Goal: Navigation & Orientation: Find specific page/section

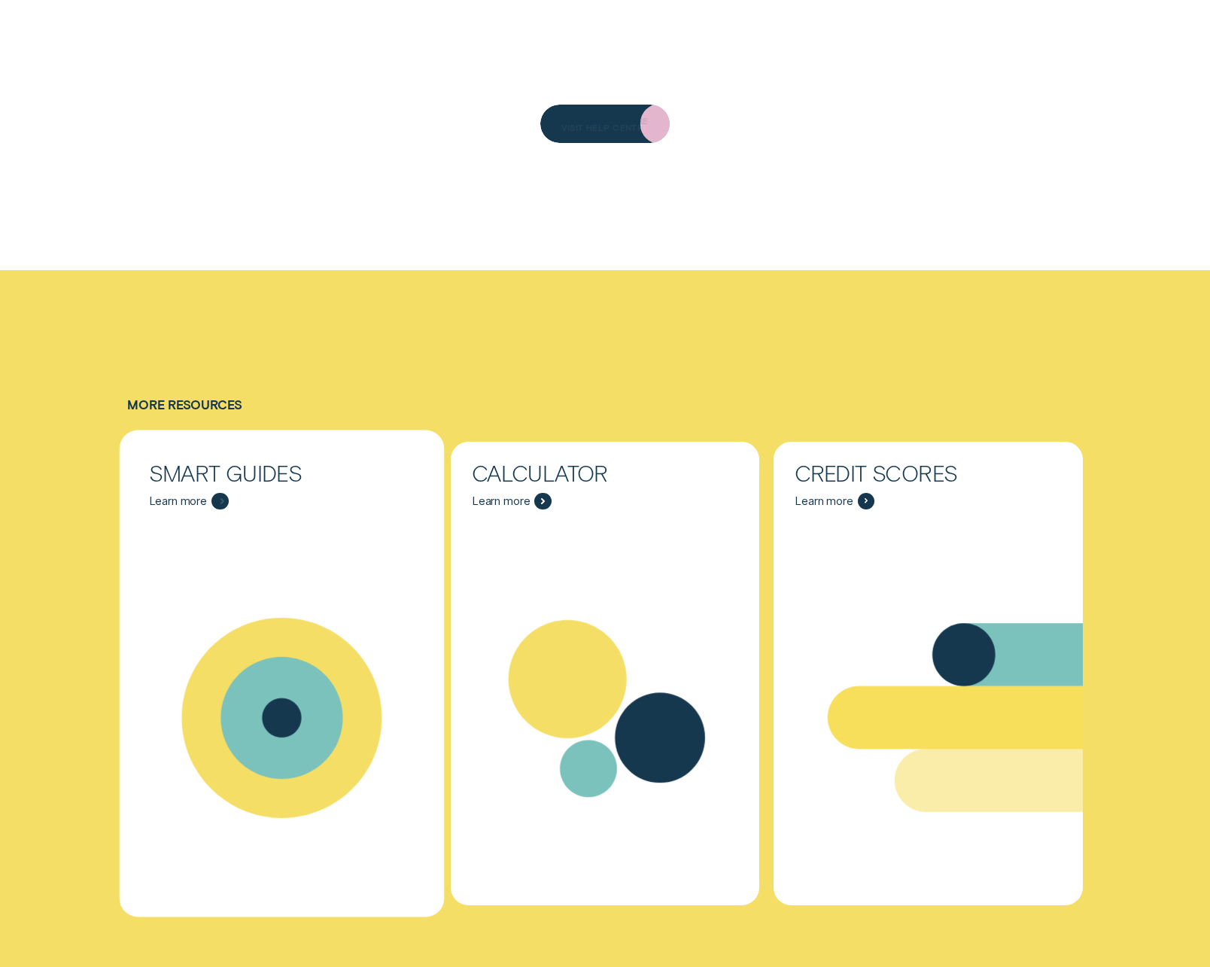
scroll to position [5642, 0]
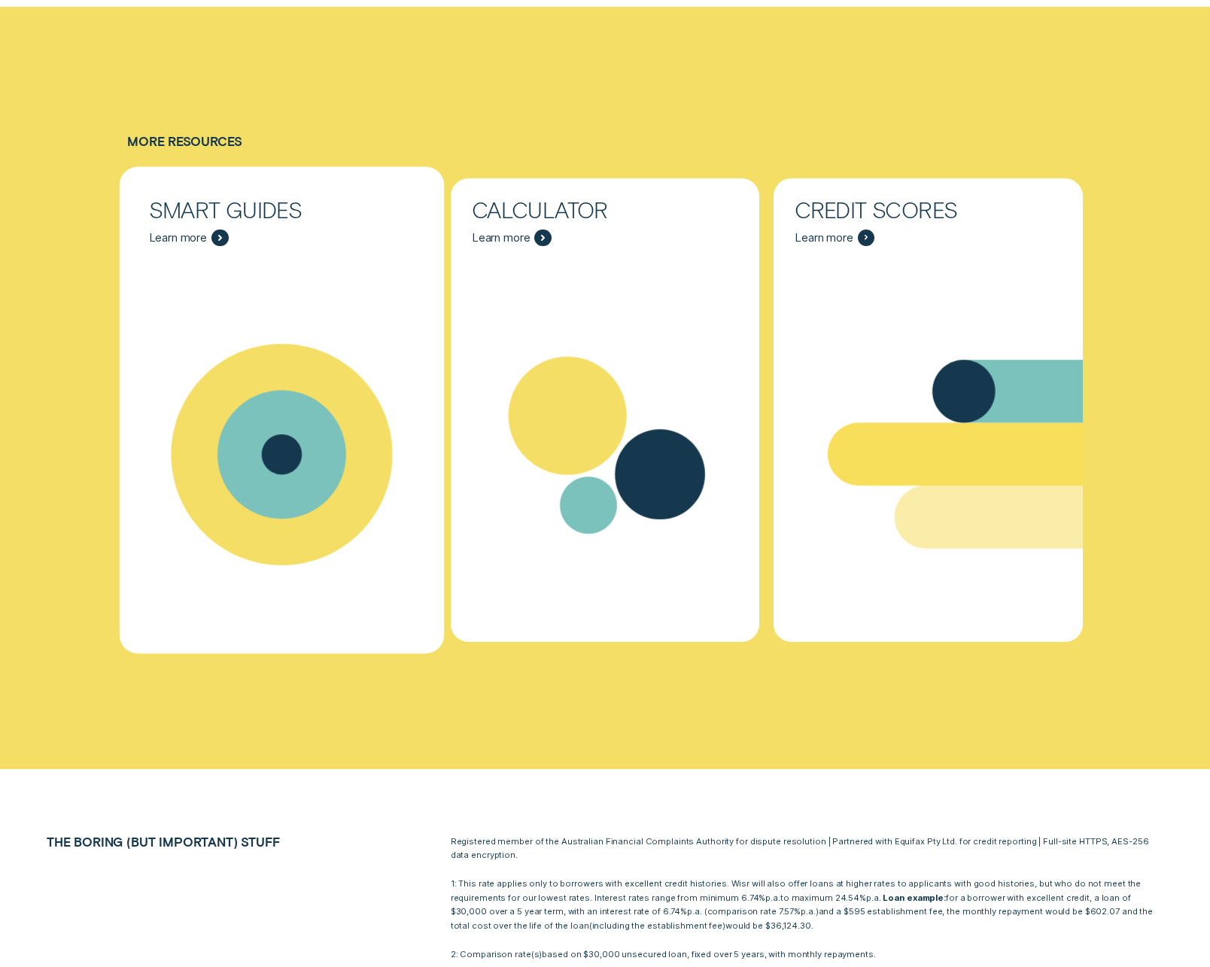
click at [196, 241] on span "Learn more" at bounding box center [178, 238] width 59 height 14
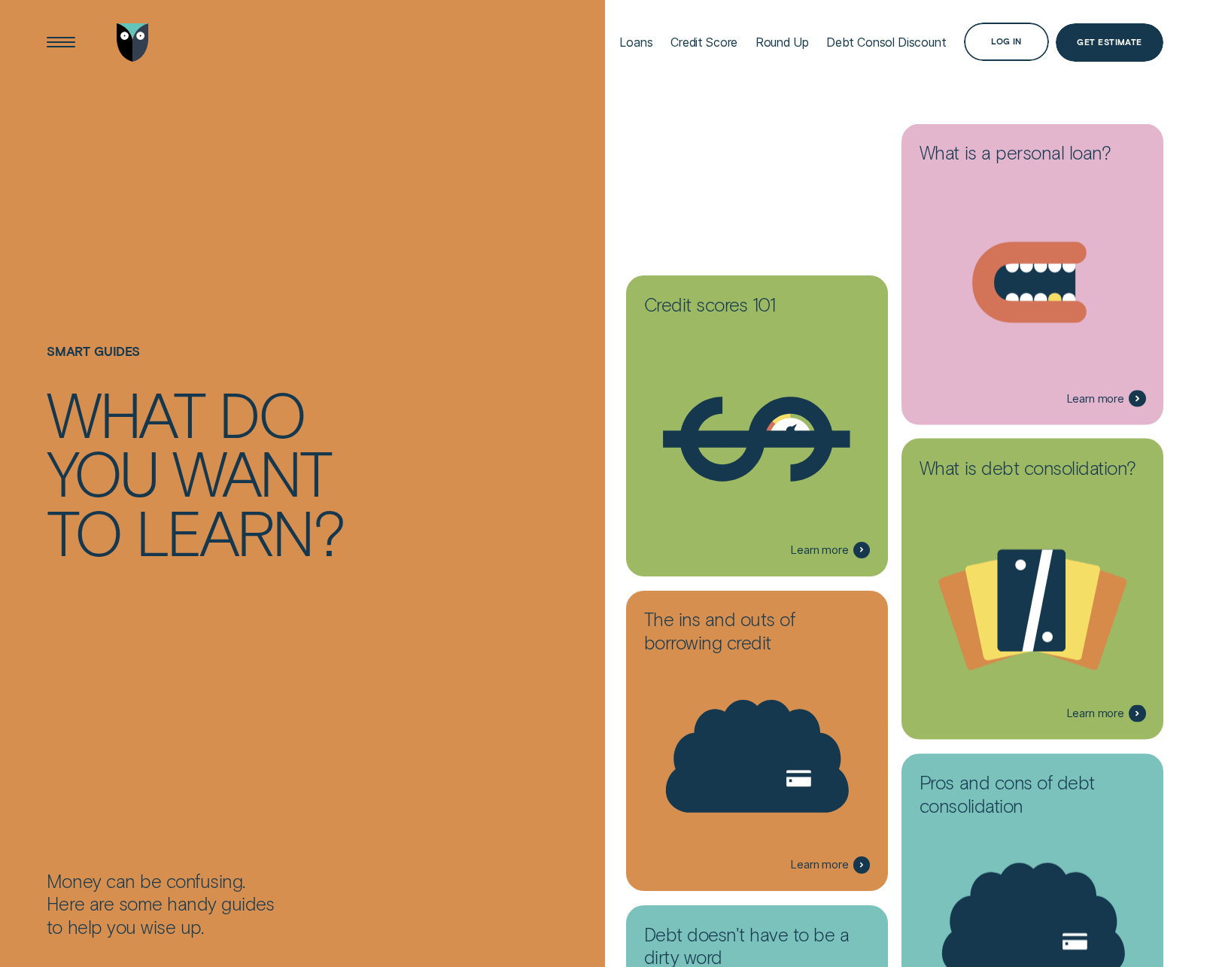
scroll to position [3442, 0]
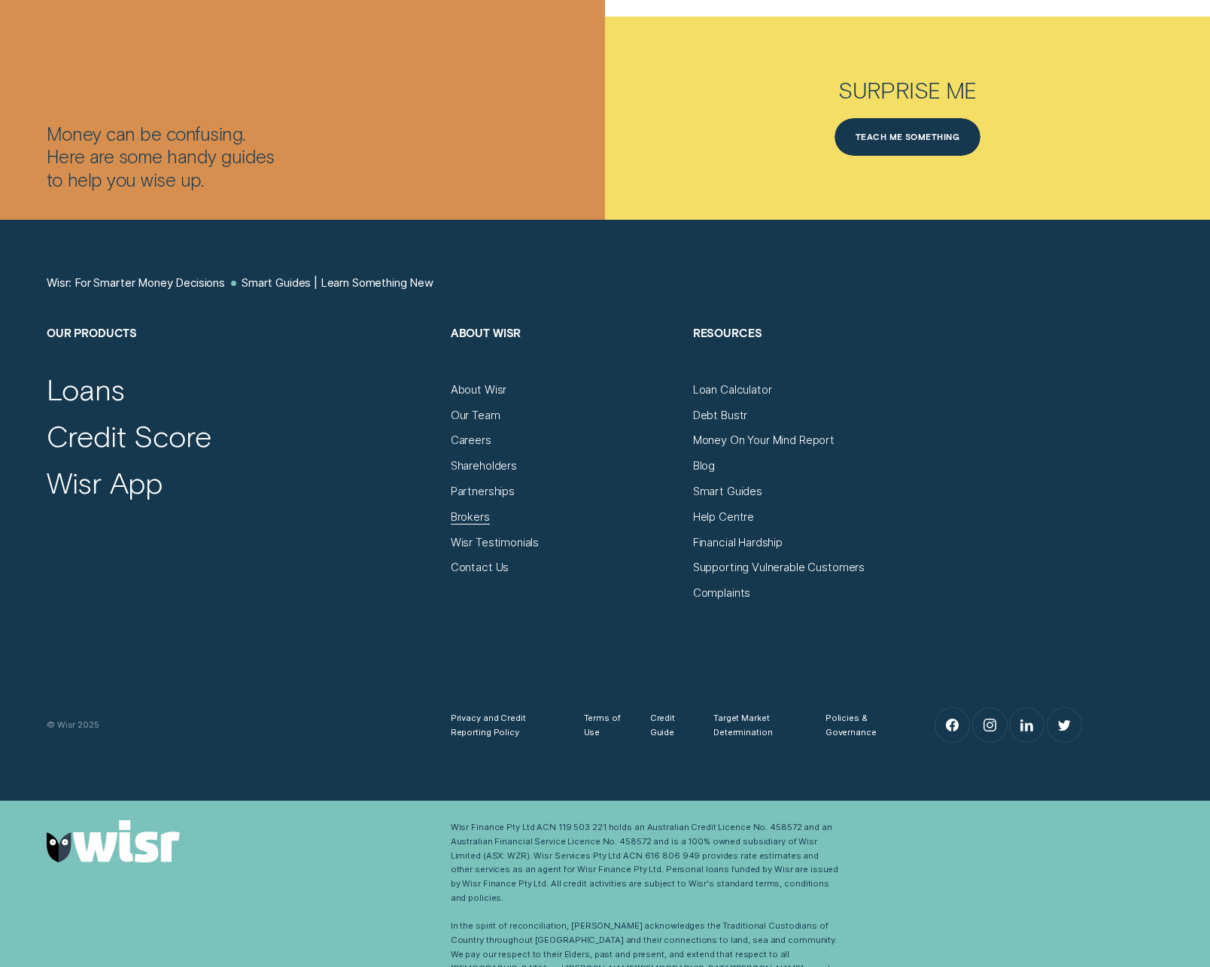
click at [468, 518] on div "Brokers" at bounding box center [470, 517] width 39 height 14
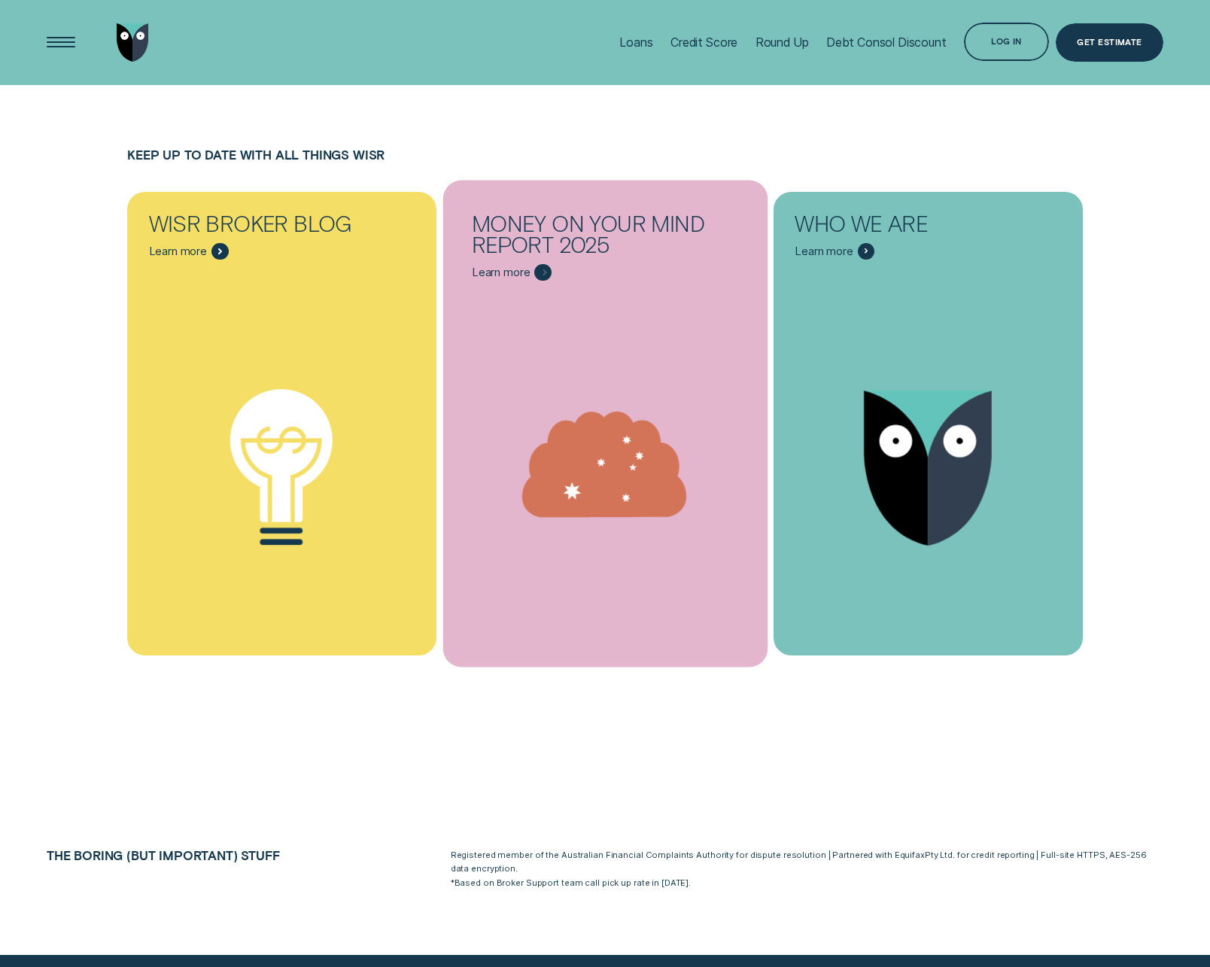
scroll to position [6868, 0]
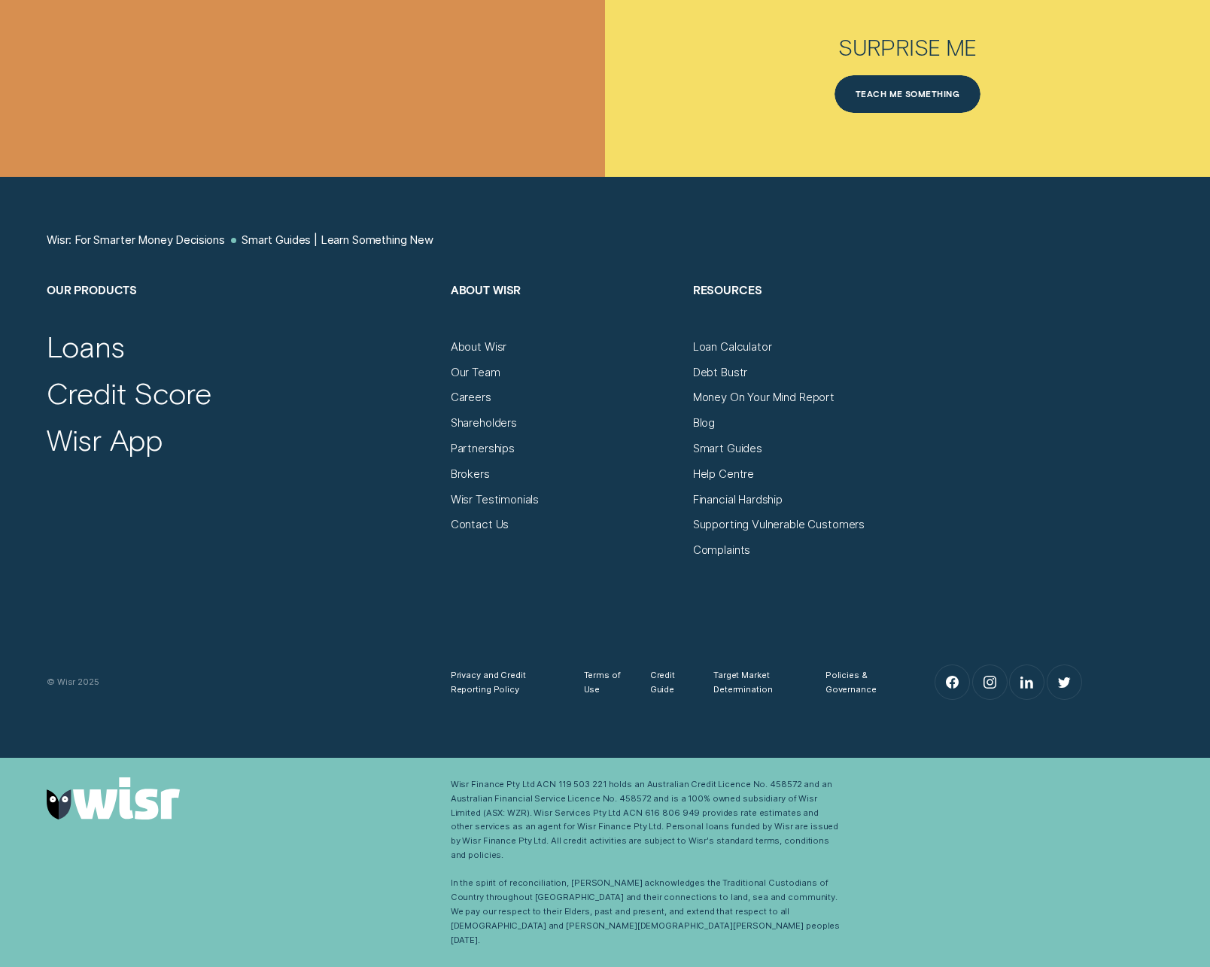
scroll to position [3442, 0]
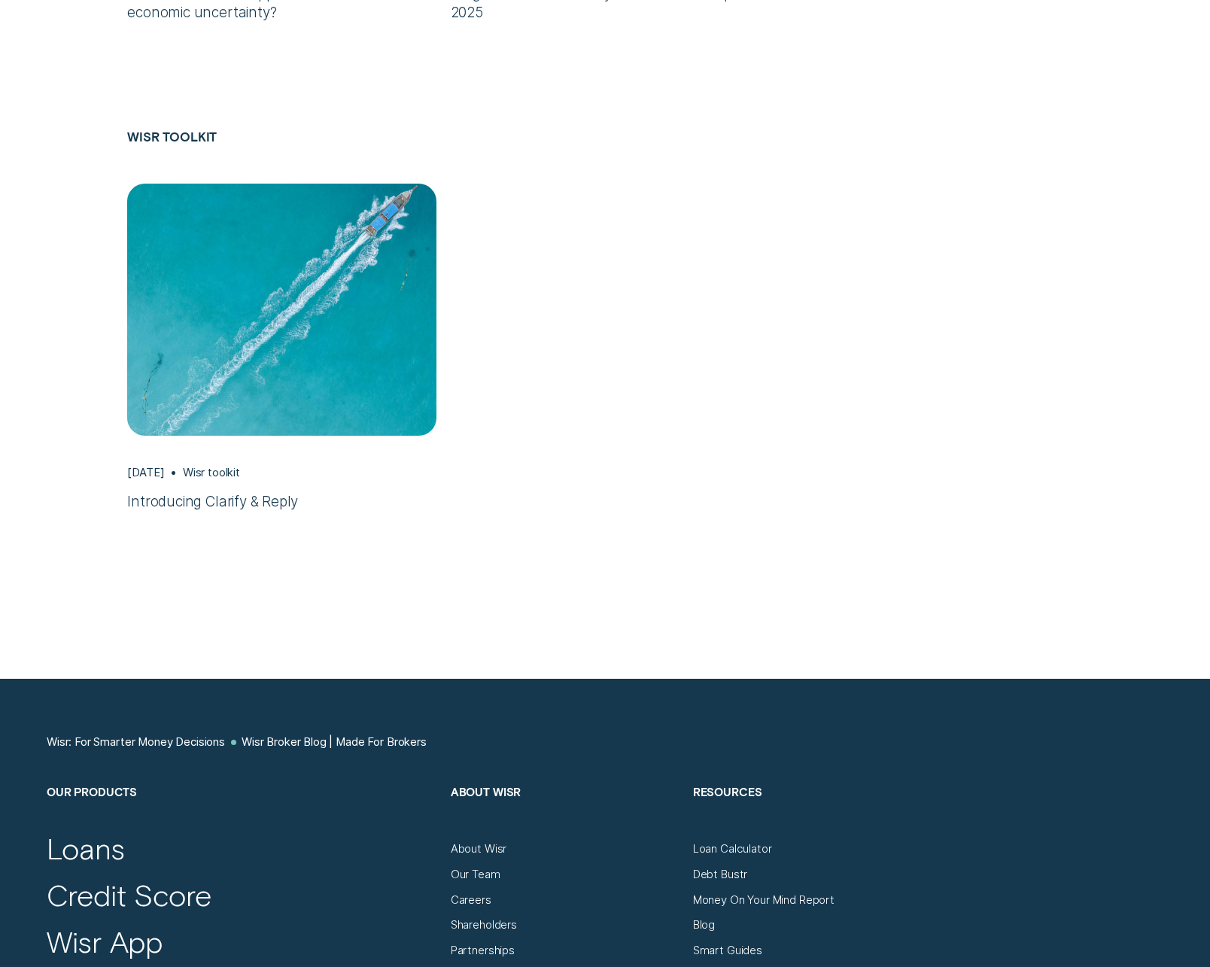
scroll to position [4739, 0]
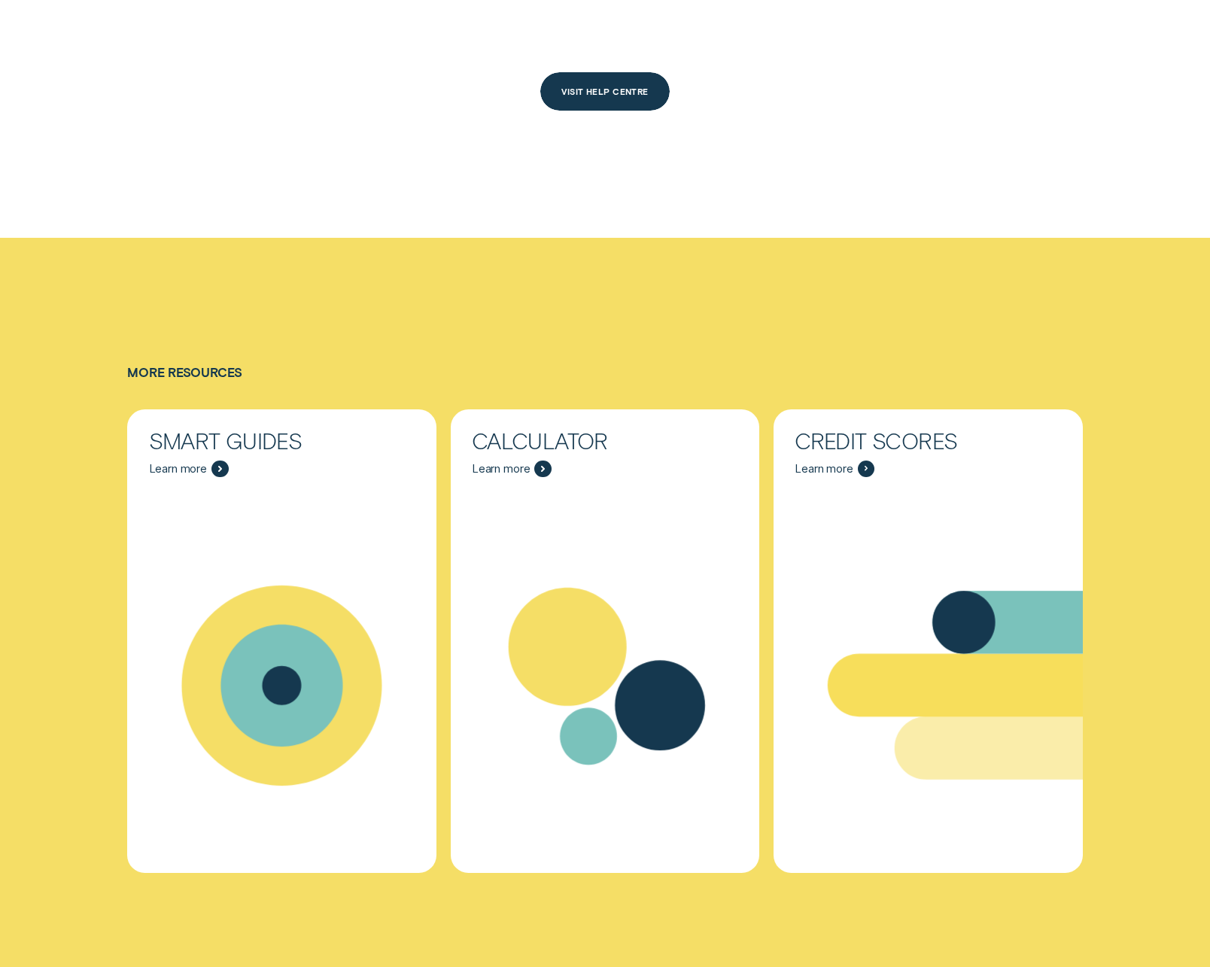
scroll to position [6560, 0]
